Goal: Task Accomplishment & Management: Manage account settings

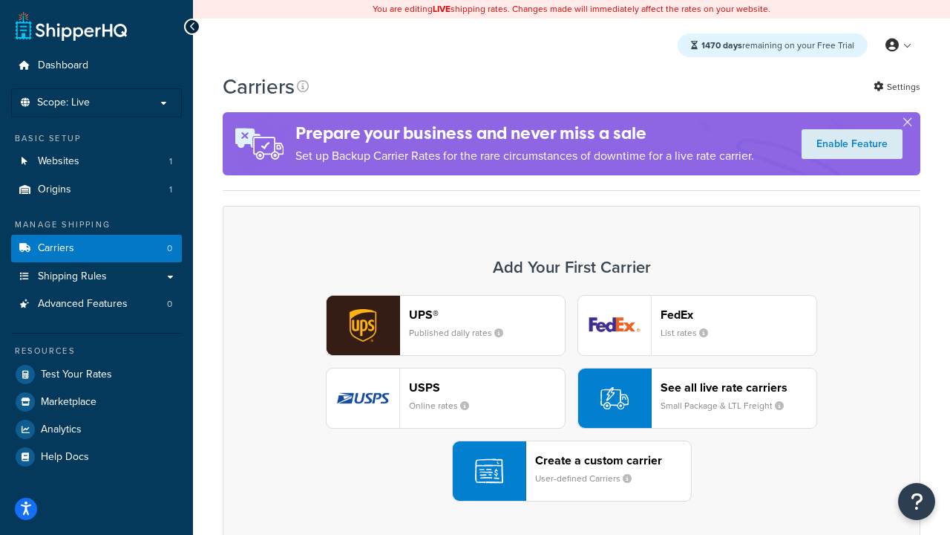
click at [572, 398] on div "UPS® Published daily rates FedEx List rates USPS Online rates See all live rate…" at bounding box center [571, 398] width 667 height 206
click at [739, 314] on header "FedEx" at bounding box center [739, 314] width 156 height 14
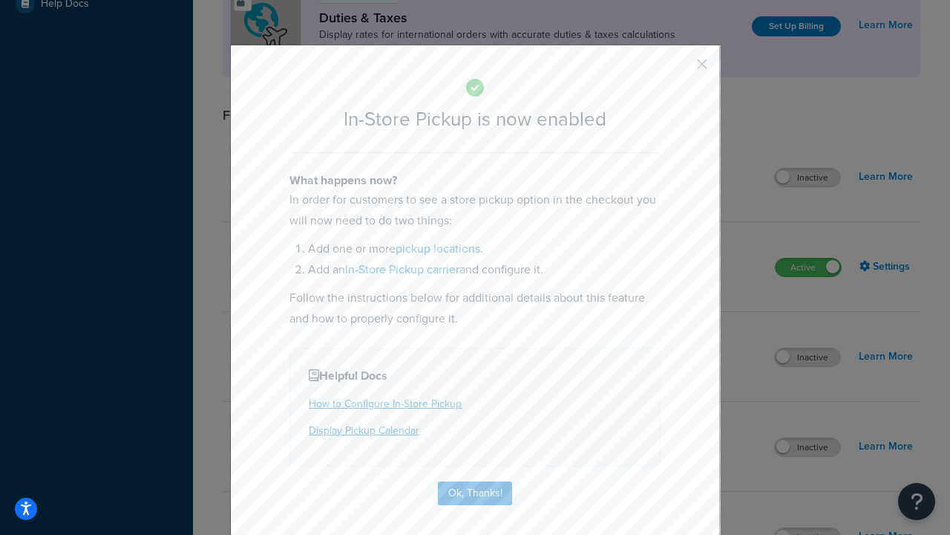
click at [680, 69] on button "button" at bounding box center [681, 70] width 4 height 4
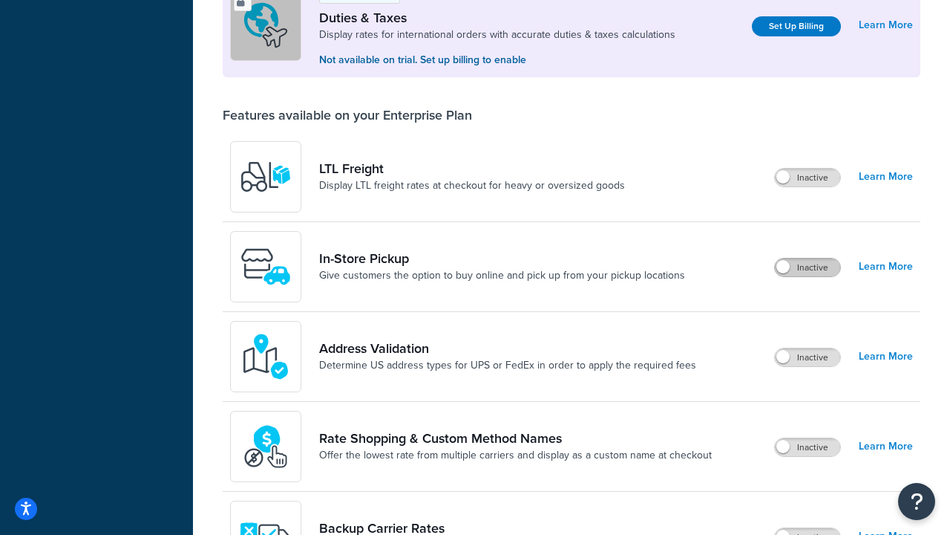
scroll to position [453, 0]
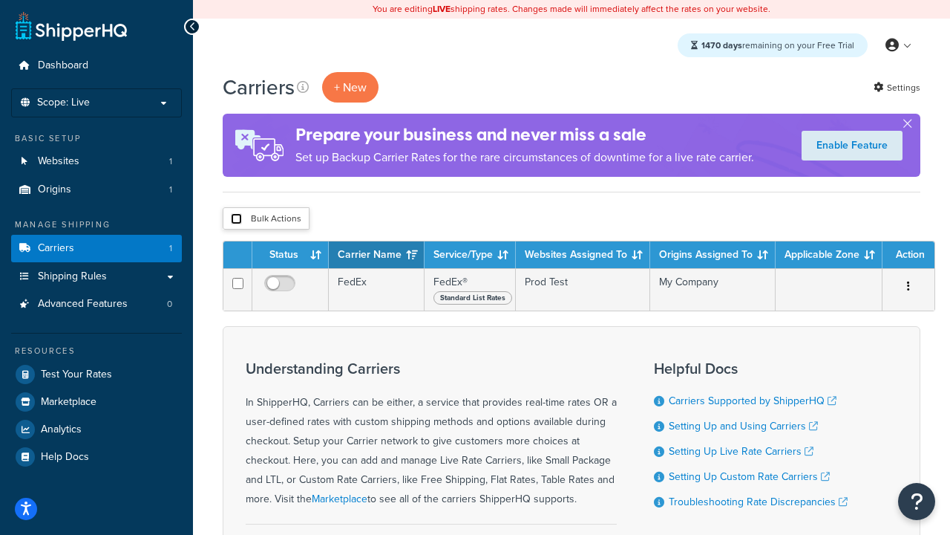
click at [236, 219] on input "checkbox" at bounding box center [236, 218] width 11 height 11
checkbox input "true"
click at [0, 0] on button "Delete" at bounding box center [0, 0] width 0 height 0
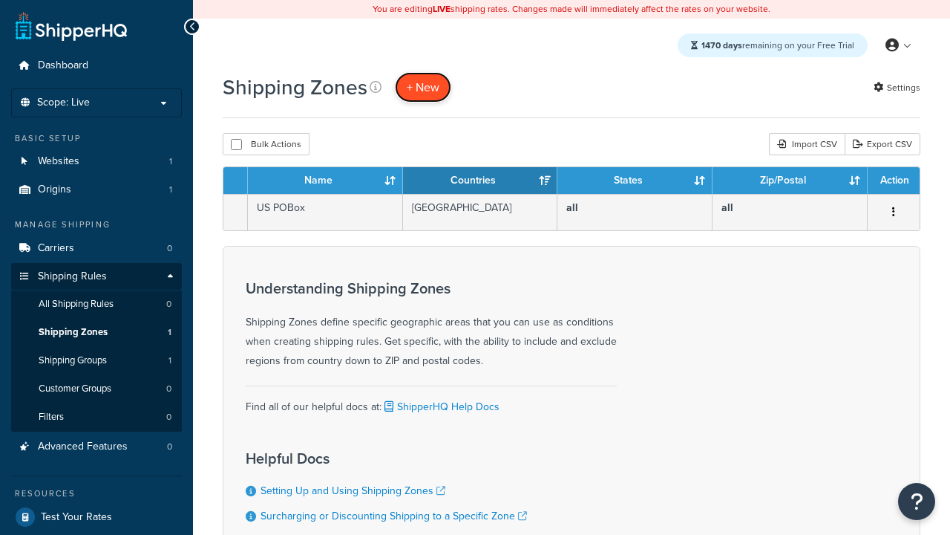
click at [423, 87] on span "+ New" at bounding box center [423, 87] width 33 height 17
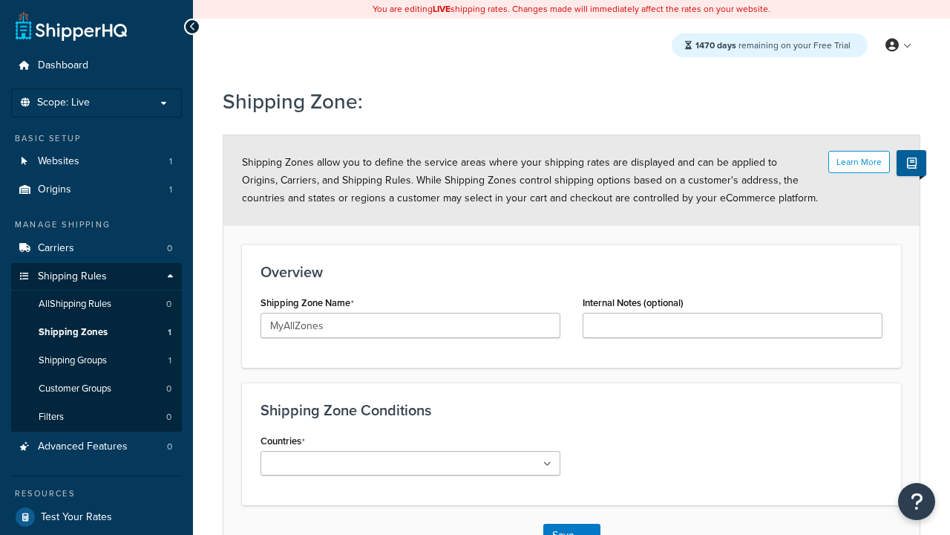
click at [411, 463] on ul at bounding box center [411, 463] width 300 height 25
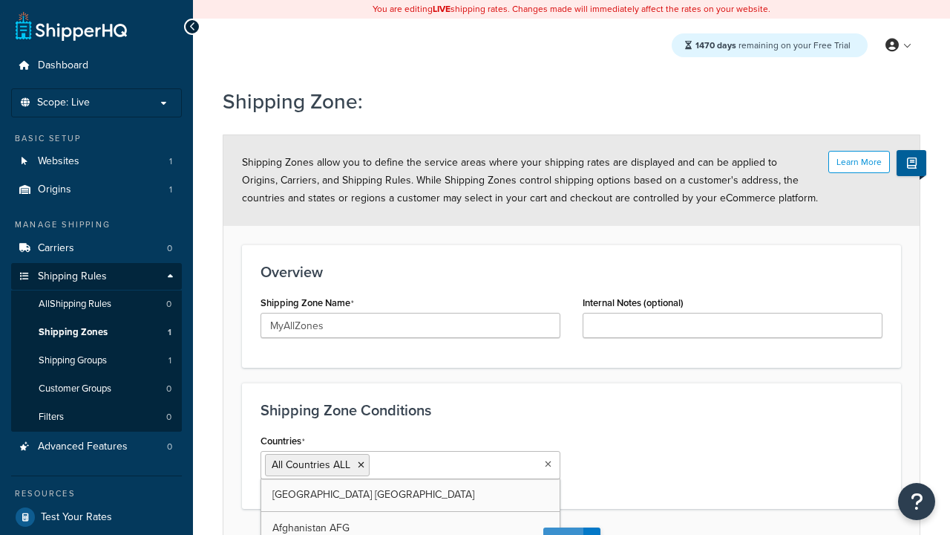
click at [563, 527] on button "Save" at bounding box center [564, 539] width 40 height 24
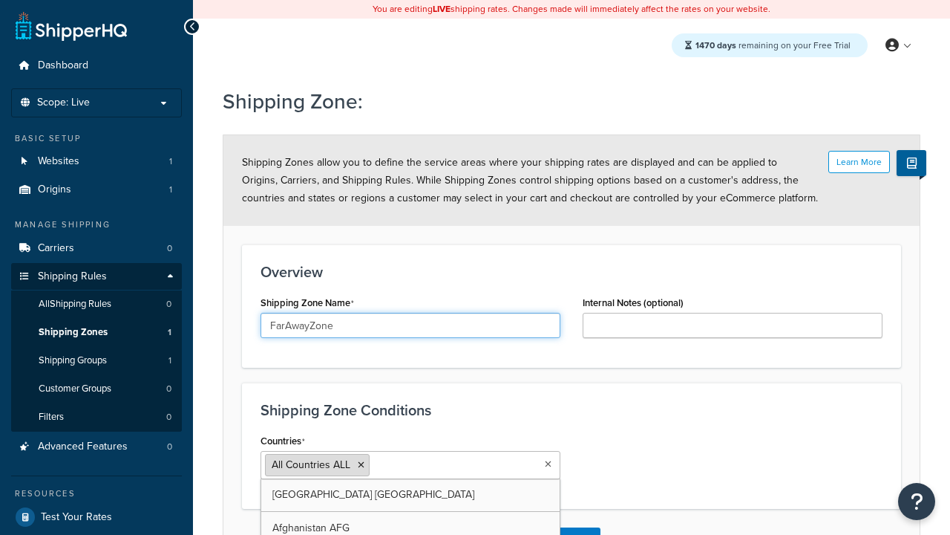
type input "FarAwayZone"
click at [411, 456] on input "Countries" at bounding box center [438, 464] width 131 height 16
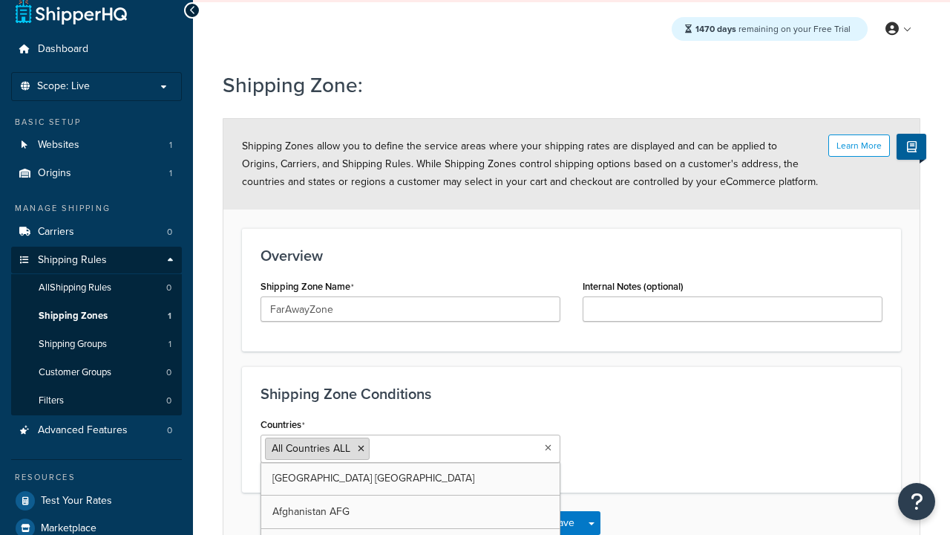
click at [311, 448] on span "All Countries ALL" at bounding box center [311, 448] width 79 height 16
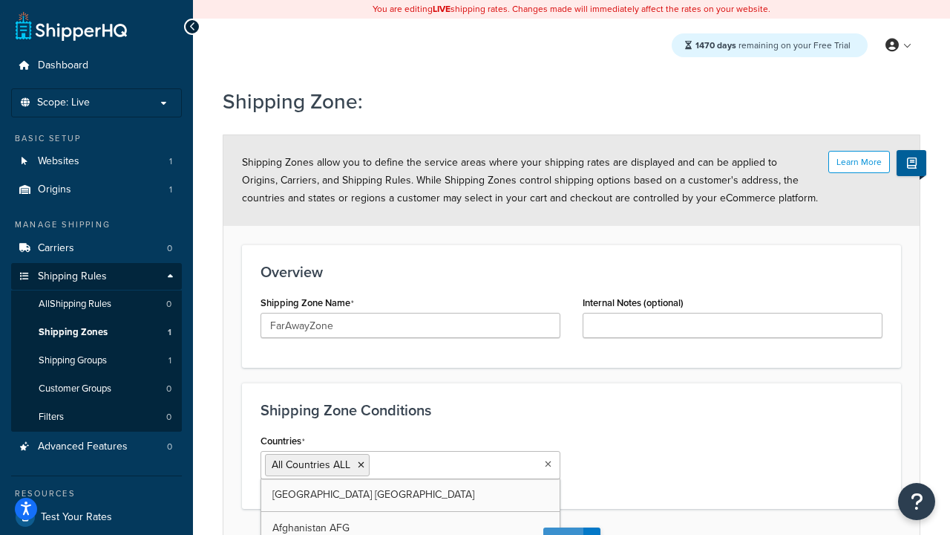
click at [563, 527] on button "Save" at bounding box center [564, 539] width 40 height 24
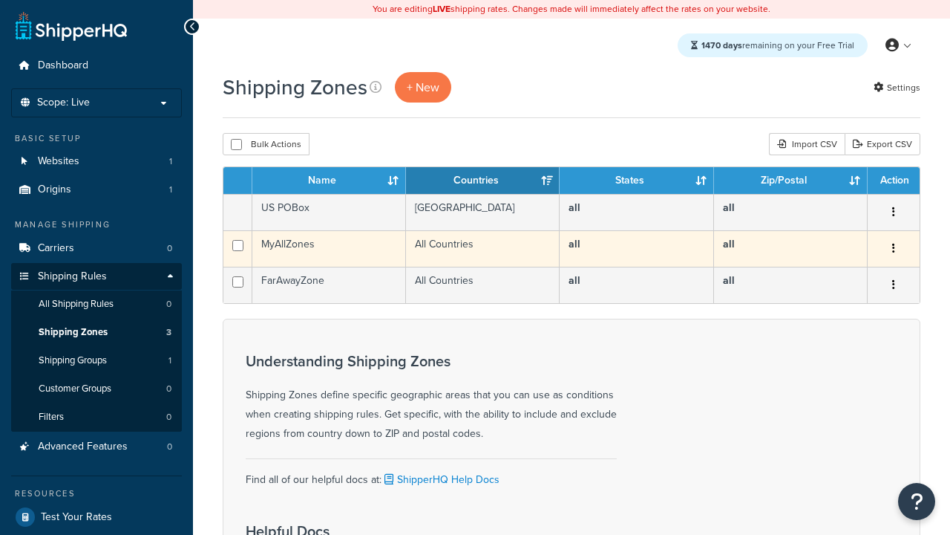
click at [893, 249] on icon "button" at bounding box center [893, 248] width 3 height 10
click at [0, 0] on link "Edit" at bounding box center [0, 0] width 0 height 0
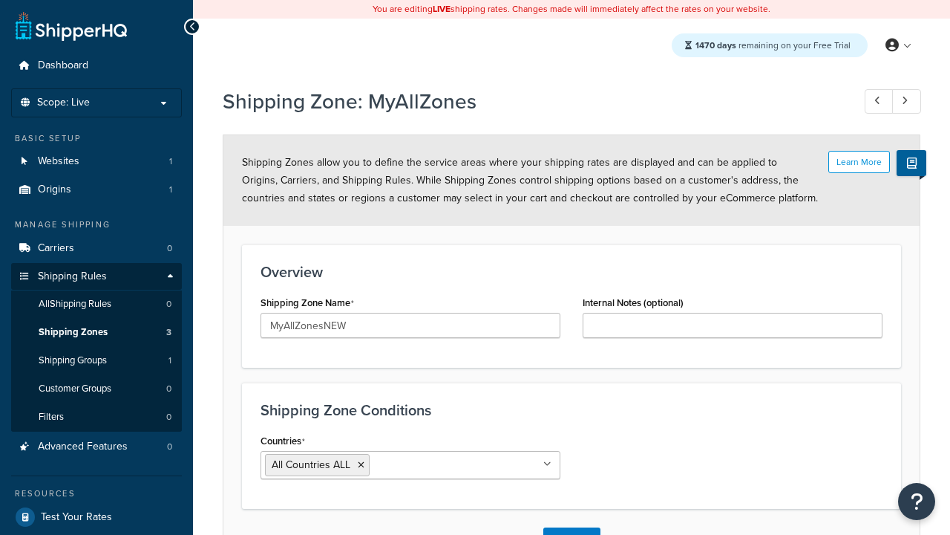
scroll to position [16, 0]
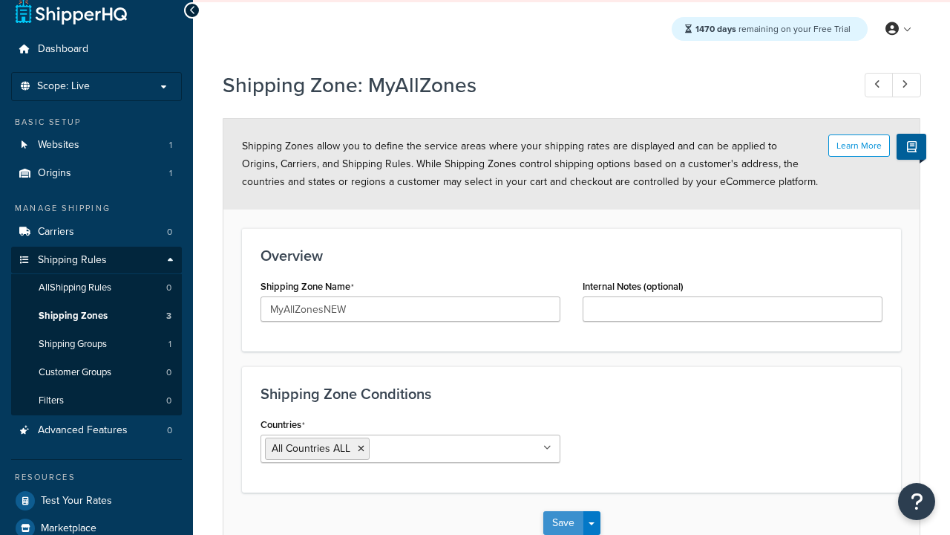
type input "MyAllZonesNEW"
click at [563, 523] on button "Save" at bounding box center [564, 523] width 40 height 24
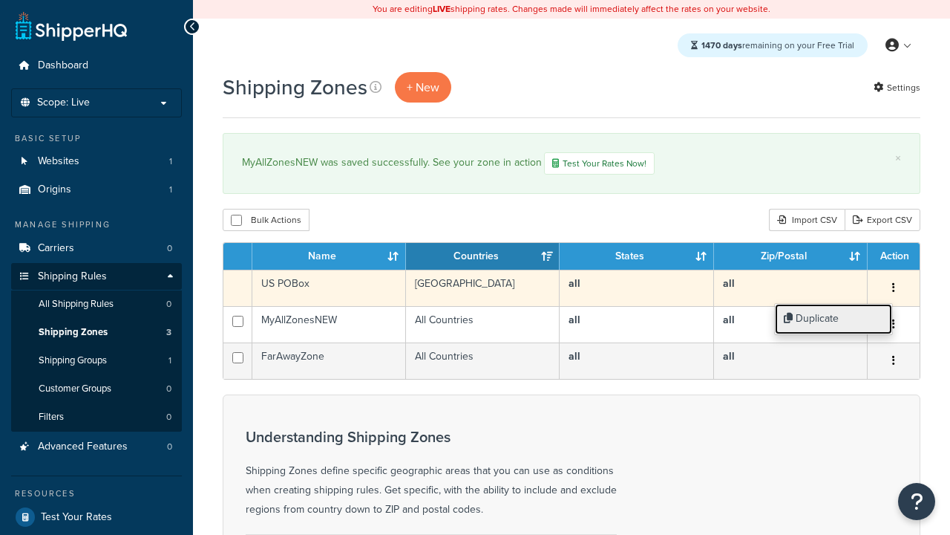
click at [833, 319] on link "Duplicate" at bounding box center [833, 319] width 117 height 30
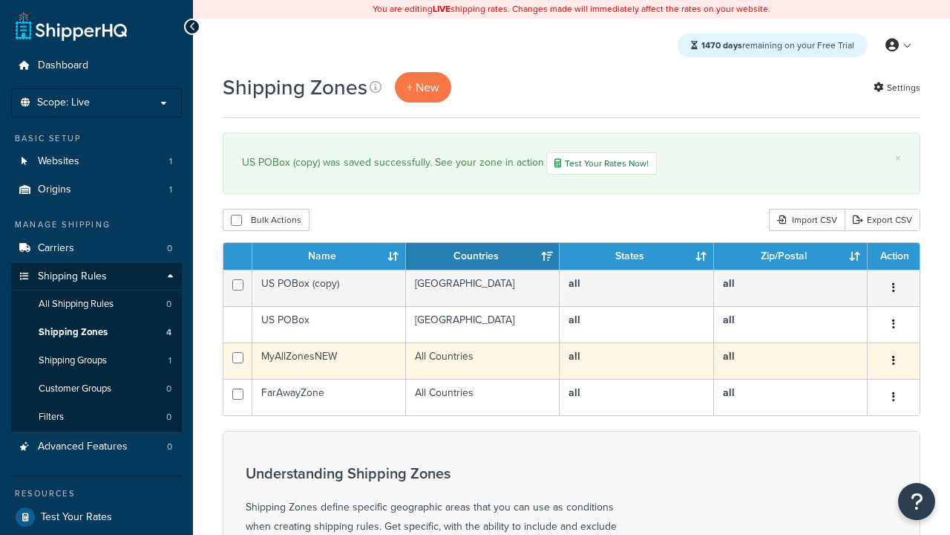
click at [893, 362] on icon "button" at bounding box center [893, 360] width 3 height 10
click at [0, 0] on link "Delete" at bounding box center [0, 0] width 0 height 0
